Goal: Task Accomplishment & Management: Manage account settings

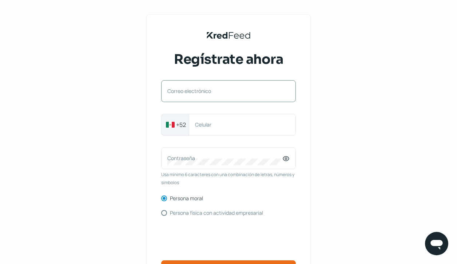
click at [185, 91] on label "Correo electrónico" at bounding box center [224, 90] width 115 height 7
click at [185, 91] on input "Correo electrónico" at bounding box center [228, 94] width 122 height 7
type input "[EMAIL_ADDRESS][DOMAIN_NAME]"
click at [217, 124] on label "Celular" at bounding box center [238, 124] width 87 height 7
click at [217, 124] on input "Celular" at bounding box center [242, 124] width 95 height 7
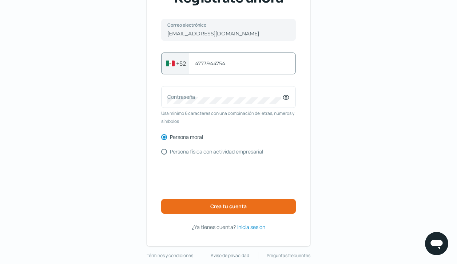
scroll to position [61, 0]
type input "4773944754"
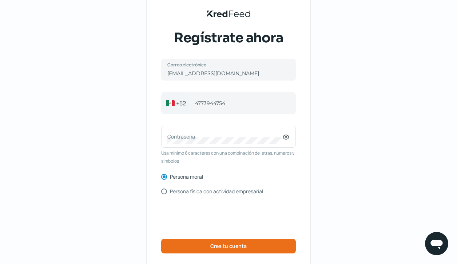
scroll to position [18, 0]
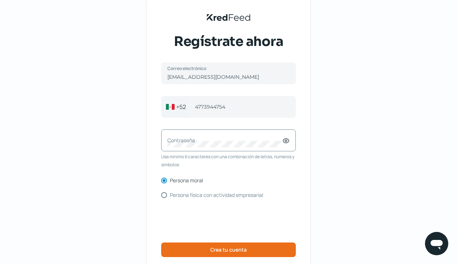
click at [193, 141] on label "Contraseña" at bounding box center [224, 140] width 115 height 7
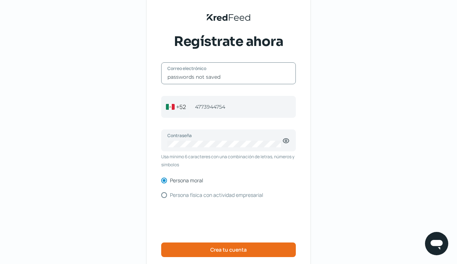
click at [221, 78] on input "passwords not saved" at bounding box center [228, 77] width 122 height 7
type input "p"
type input "[EMAIL_ADDRESS][DOMAIN_NAME]"
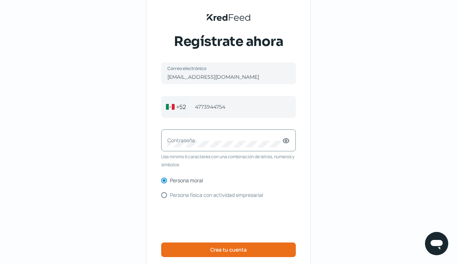
click at [295, 178] on div "Persona moral Persona física con actividad empresarial" at bounding box center [228, 187] width 135 height 20
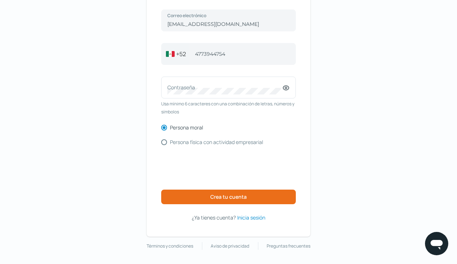
scroll to position [70, 0]
click at [257, 219] on span "Inicia sesión" at bounding box center [251, 217] width 28 height 9
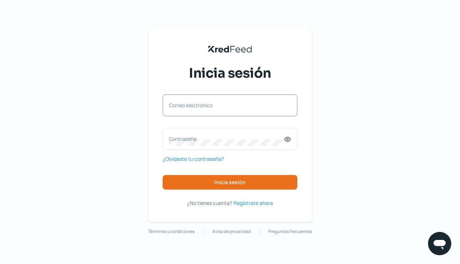
click at [191, 104] on label "Correo electrónico" at bounding box center [226, 105] width 115 height 7
click at [191, 106] on input "Correo electrónico" at bounding box center [230, 109] width 122 height 7
type input "[EMAIL_ADDRESS][DOMAIN_NAME]"
click at [183, 138] on label "Contraseña" at bounding box center [226, 138] width 115 height 7
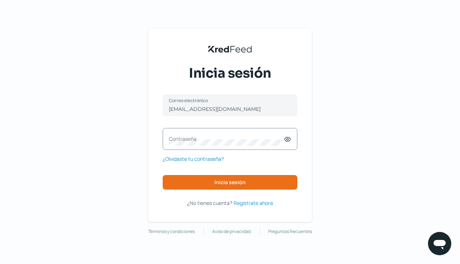
click at [289, 206] on div "[EMAIL_ADDRESS][DOMAIN_NAME] Correo electrónico Contraseña ¿Olvidaste tu contra…" at bounding box center [230, 150] width 135 height 113
click at [197, 159] on span "¿Olvidaste tu contraseña?" at bounding box center [193, 158] width 61 height 9
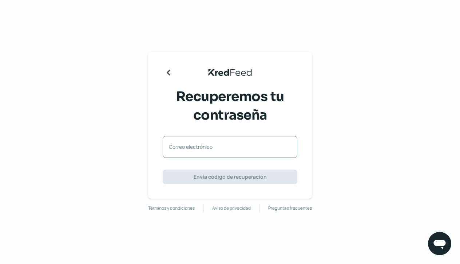
click at [184, 149] on label "Correo electrónico" at bounding box center [226, 146] width 115 height 7
click at [184, 149] on input "Correo electrónico" at bounding box center [230, 150] width 122 height 7
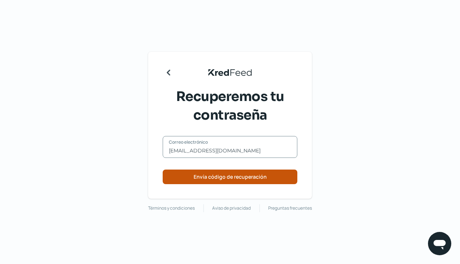
click at [215, 175] on span "Envía código de recuperación" at bounding box center [230, 176] width 73 height 5
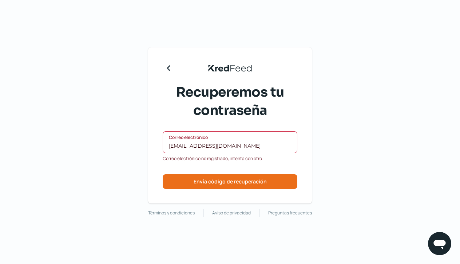
click at [245, 148] on input "[EMAIL_ADDRESS][DOMAIN_NAME]" at bounding box center [230, 145] width 122 height 7
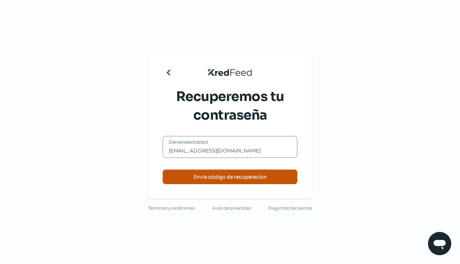
click at [237, 177] on span "Envía código de recuperación" at bounding box center [230, 176] width 73 height 5
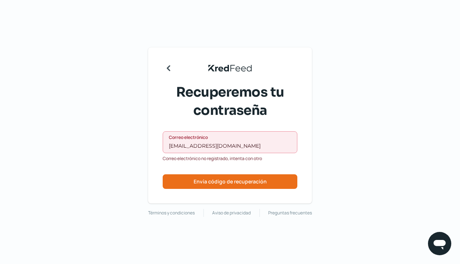
click at [230, 149] on input "[EMAIL_ADDRESS][DOMAIN_NAME]" at bounding box center [230, 145] width 122 height 7
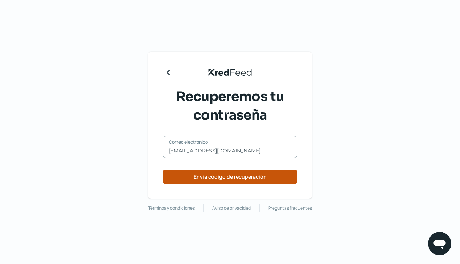
click at [212, 177] on span "Envía código de recuperación" at bounding box center [230, 176] width 73 height 5
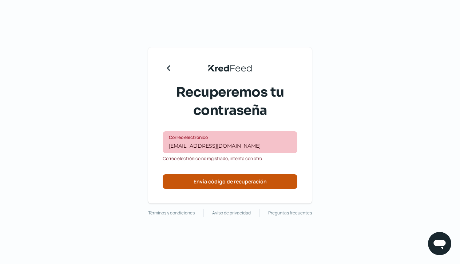
click at [201, 183] on span "Envía código de recuperación" at bounding box center [230, 181] width 73 height 5
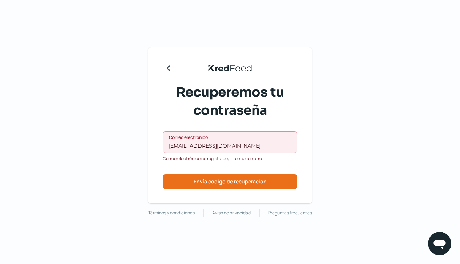
click at [252, 147] on input "[EMAIL_ADDRESS][DOMAIN_NAME]" at bounding box center [230, 145] width 122 height 7
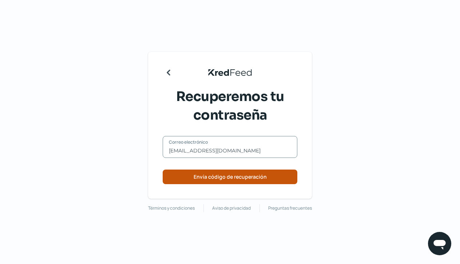
click at [241, 183] on button "Envía código de recuperación" at bounding box center [230, 176] width 135 height 15
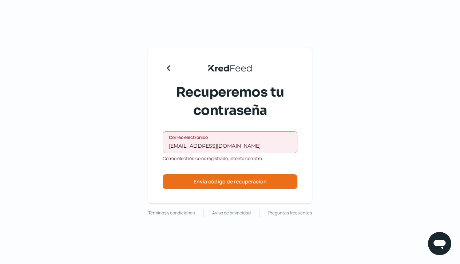
click at [245, 146] on input "[EMAIL_ADDRESS][DOMAIN_NAME]" at bounding box center [230, 145] width 122 height 7
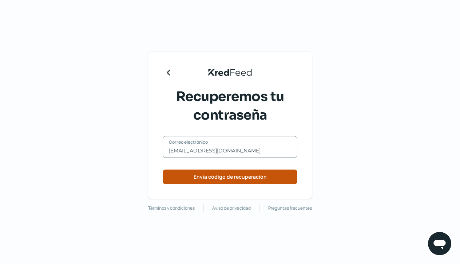
type input "[EMAIL_ADDRESS][DOMAIN_NAME]"
click at [218, 175] on span "Envía código de recuperación" at bounding box center [230, 176] width 73 height 5
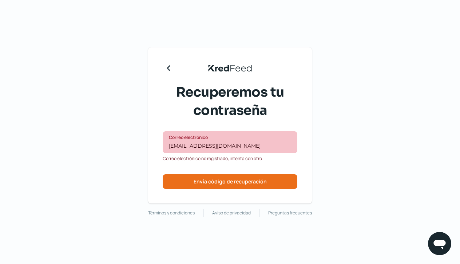
click at [435, 244] on img at bounding box center [440, 243] width 15 height 15
